Goal: Information Seeking & Learning: Learn about a topic

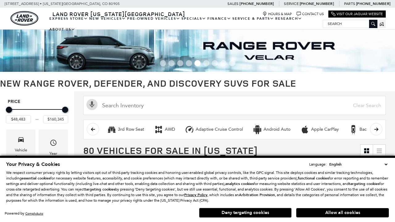
scroll to position [286, 0]
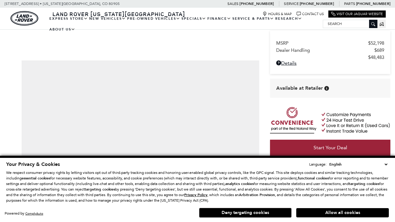
scroll to position [326, 0]
